Goal: Transaction & Acquisition: Download file/media

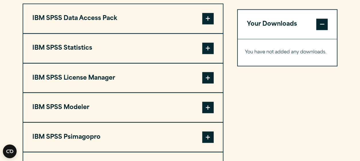
scroll to position [460, 0]
click at [206, 76] on span at bounding box center [207, 77] width 11 height 11
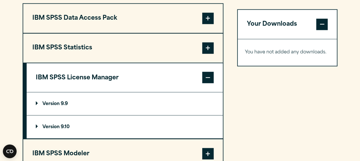
click at [204, 50] on span at bounding box center [207, 47] width 11 height 11
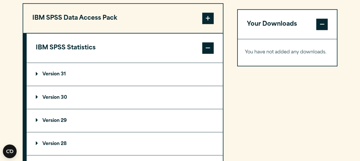
click at [185, 102] on summary "Version 30" at bounding box center [125, 97] width 196 height 23
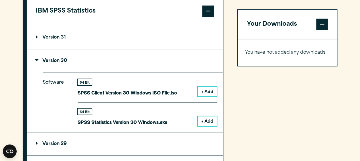
scroll to position [499, 0]
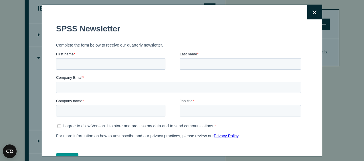
click at [307, 10] on button "Close" at bounding box center [314, 12] width 14 height 14
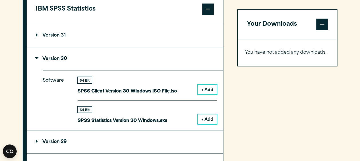
click at [208, 120] on button "+ Add" at bounding box center [207, 119] width 19 height 10
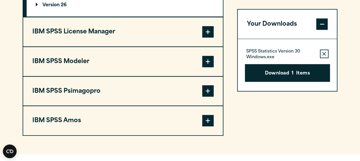
click at [173, 125] on button "IBM SPSS Amos" at bounding box center [122, 120] width 199 height 29
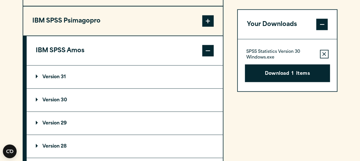
scroll to position [577, 0]
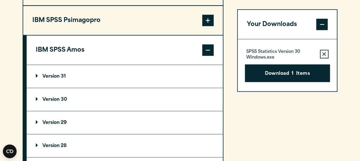
click at [179, 52] on button "IBM SPSS Amos" at bounding box center [125, 50] width 196 height 29
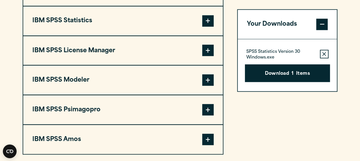
scroll to position [429, 0]
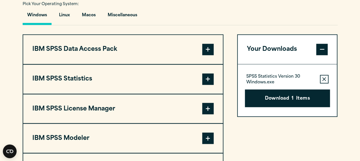
click at [168, 107] on button "IBM SPSS License Manager" at bounding box center [122, 108] width 199 height 29
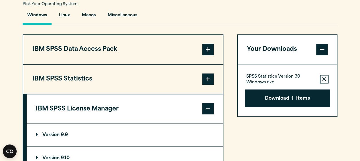
scroll to position [465, 0]
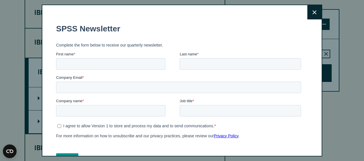
click at [312, 13] on icon at bounding box center [314, 12] width 4 height 4
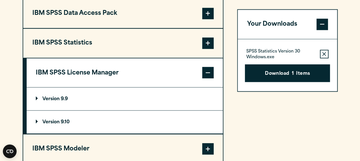
click at [284, 74] on fieldset "Complete the form below to receive our quarterly newsletter." at bounding box center [177, 77] width 247 height 13
click at [264, 75] on button "Download 1 Items" at bounding box center [287, 73] width 85 height 18
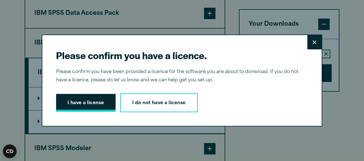
click at [80, 102] on button "I have a license" at bounding box center [85, 103] width 59 height 18
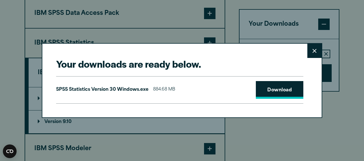
click at [273, 94] on link "Download" at bounding box center [279, 90] width 47 height 18
click at [347, 63] on div "Your downloads are ready below. Close SPSS Statistics Version 30 Windows.exe 88…" at bounding box center [182, 80] width 364 height 161
